Goal: Information Seeking & Learning: Learn about a topic

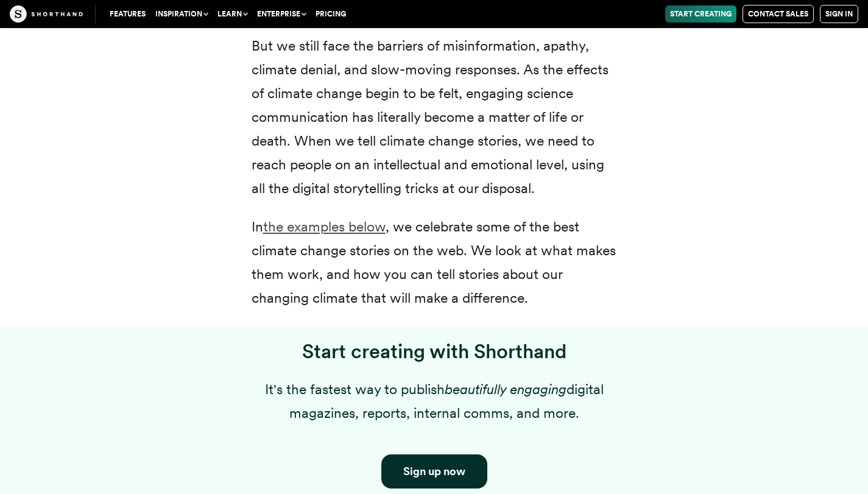
scroll to position [708, 0]
click at [360, 229] on link "the examples below" at bounding box center [324, 225] width 122 height 17
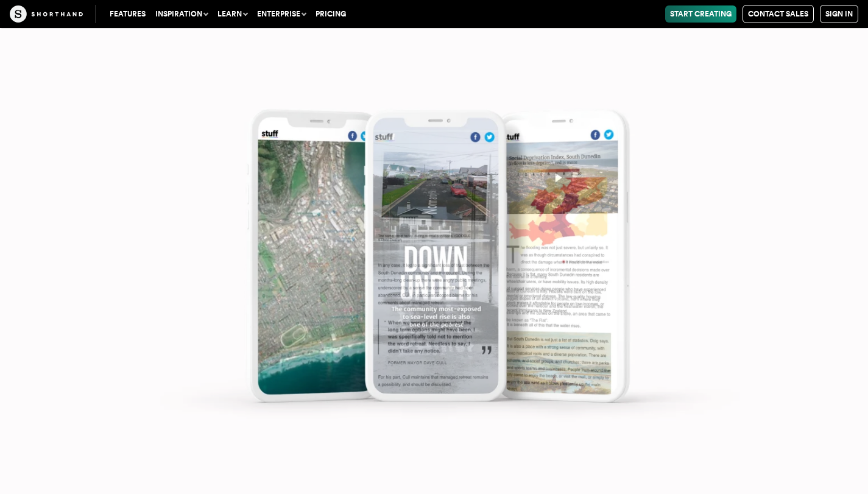
scroll to position [6975, 0]
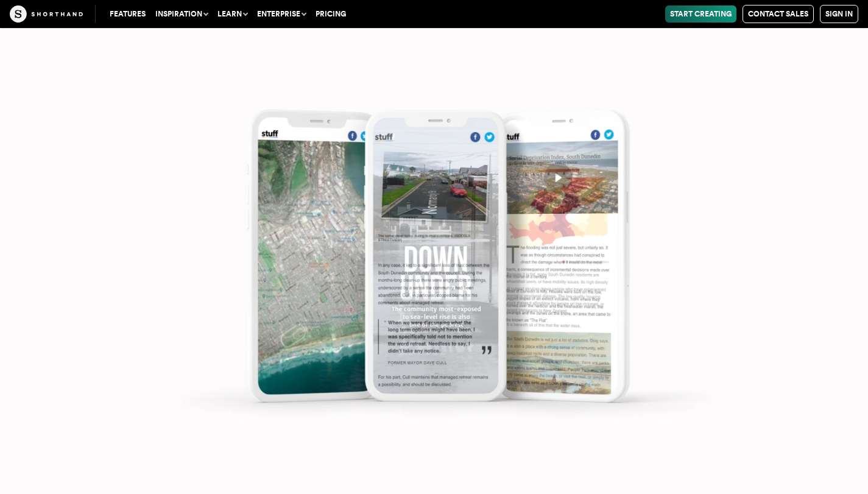
click at [445, 312] on img at bounding box center [434, 247] width 868 height 494
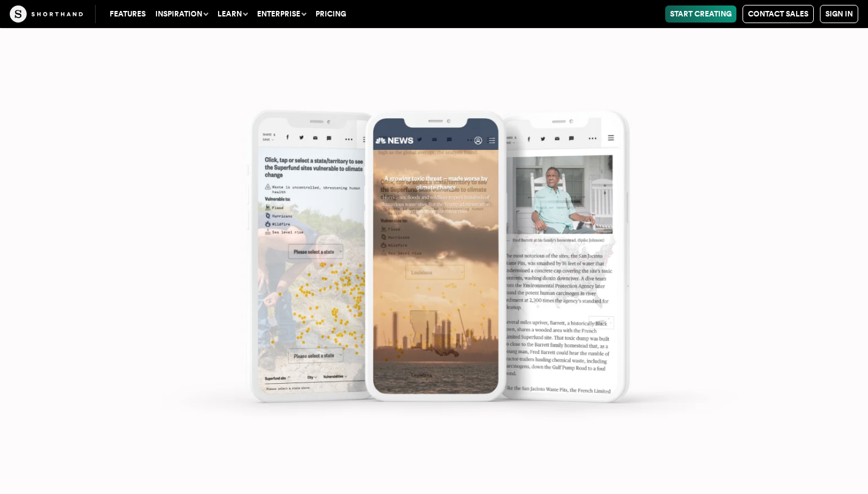
scroll to position [11343, 0]
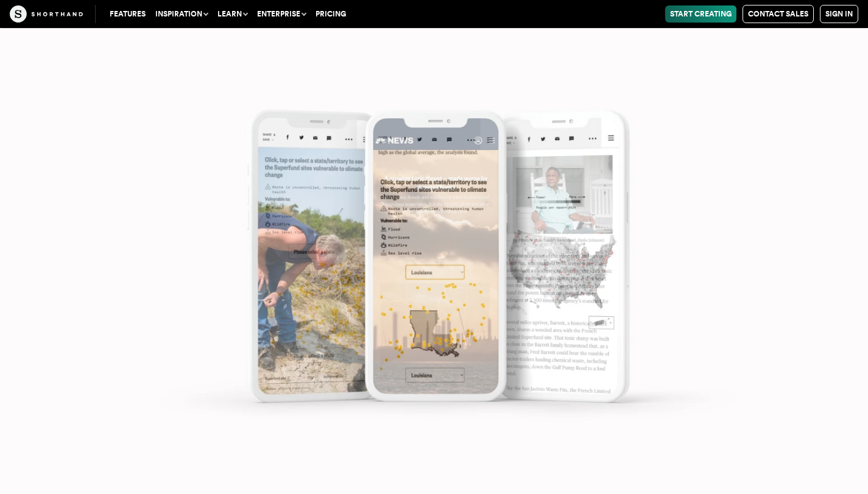
click at [438, 377] on img at bounding box center [434, 247] width 868 height 494
click at [423, 298] on img at bounding box center [434, 247] width 868 height 494
click at [439, 268] on img at bounding box center [434, 247] width 868 height 494
click at [305, 262] on img at bounding box center [434, 247] width 868 height 494
click at [317, 225] on img at bounding box center [434, 247] width 868 height 494
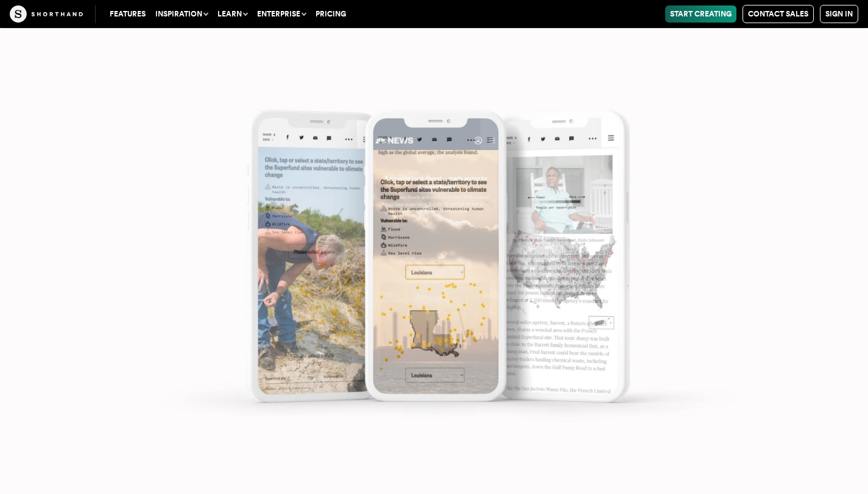
click at [281, 166] on img at bounding box center [434, 247] width 868 height 494
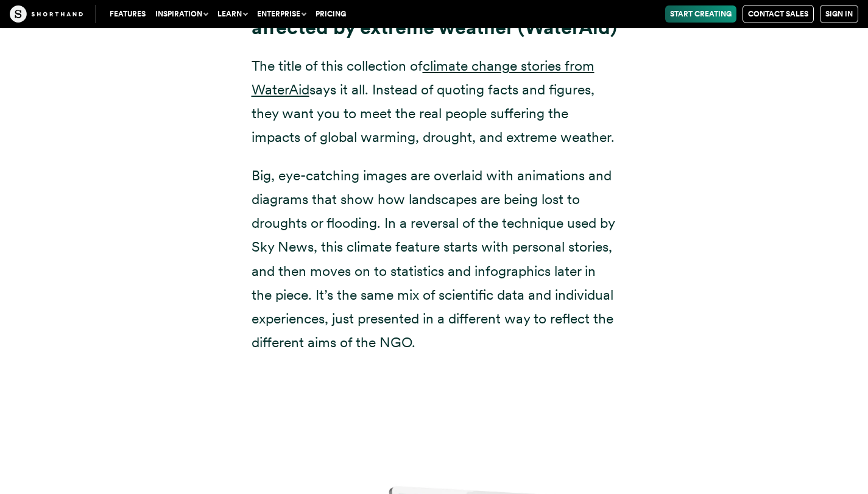
scroll to position [9086, 0]
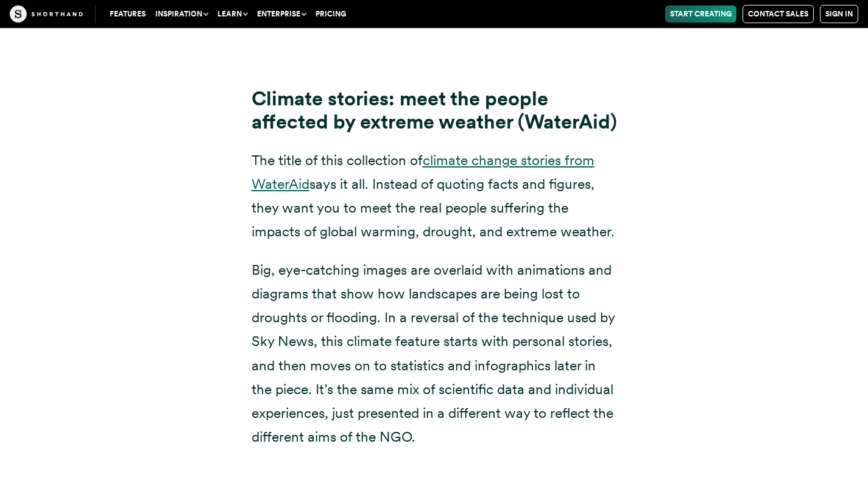
click at [495, 152] on link "climate change stories from WaterAid" at bounding box center [422, 172] width 343 height 41
